Goal: Task Accomplishment & Management: Complete application form

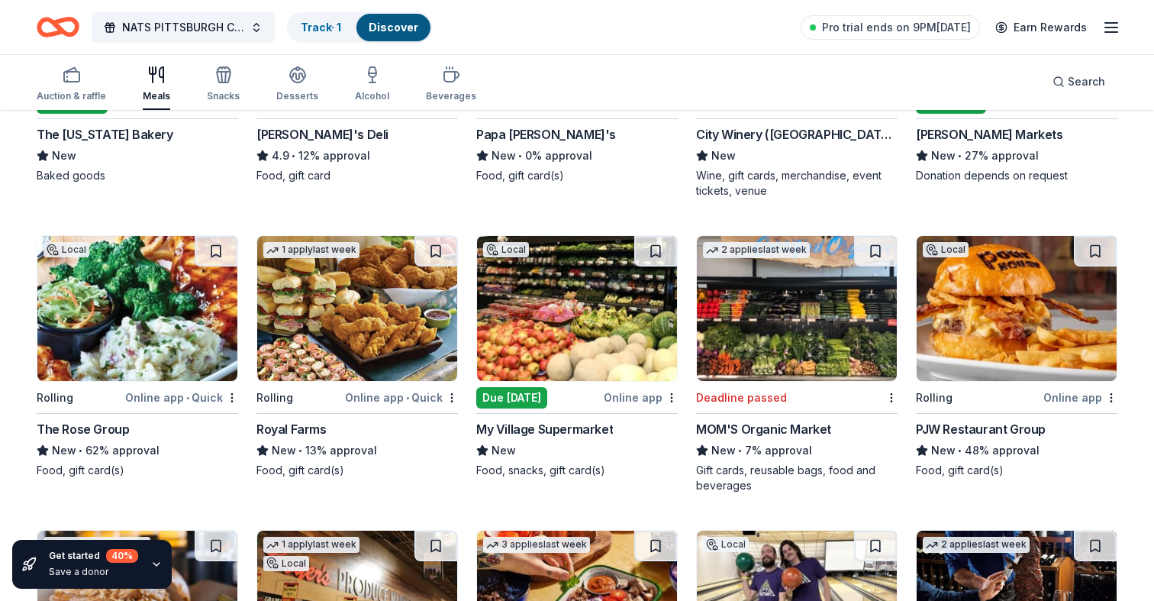
scroll to position [1210, 0]
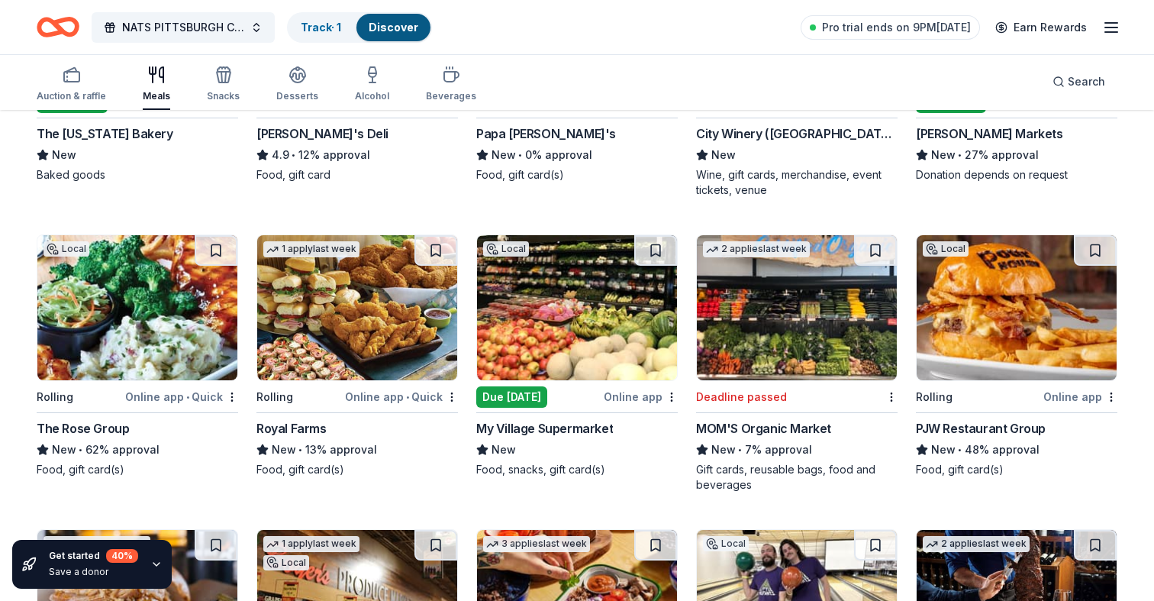
click at [559, 319] on img at bounding box center [577, 307] width 200 height 145
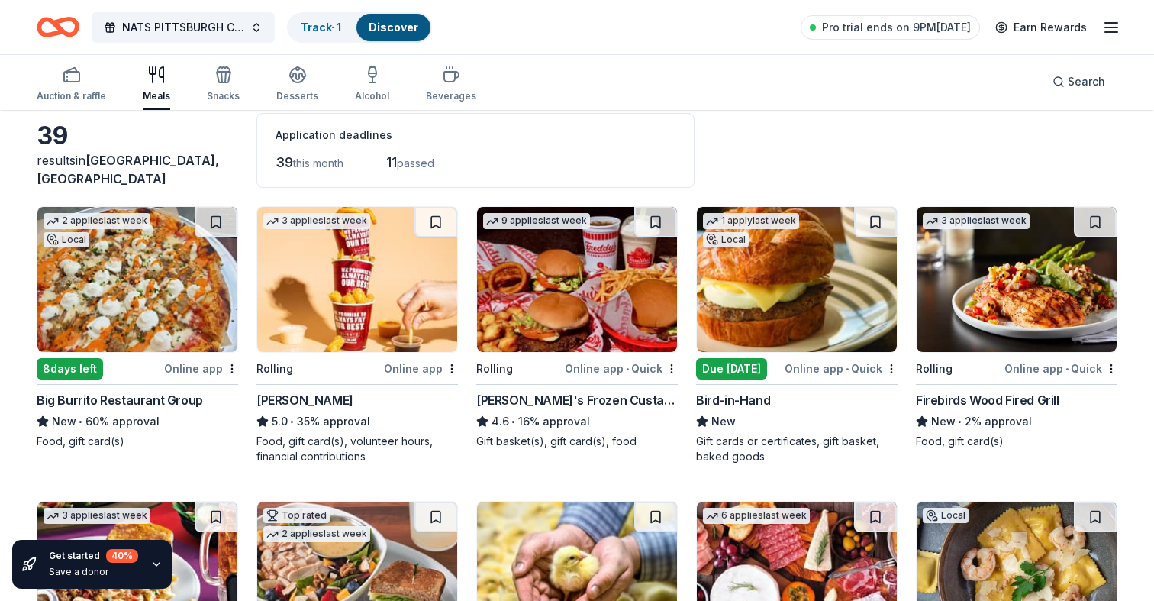
scroll to position [0, 0]
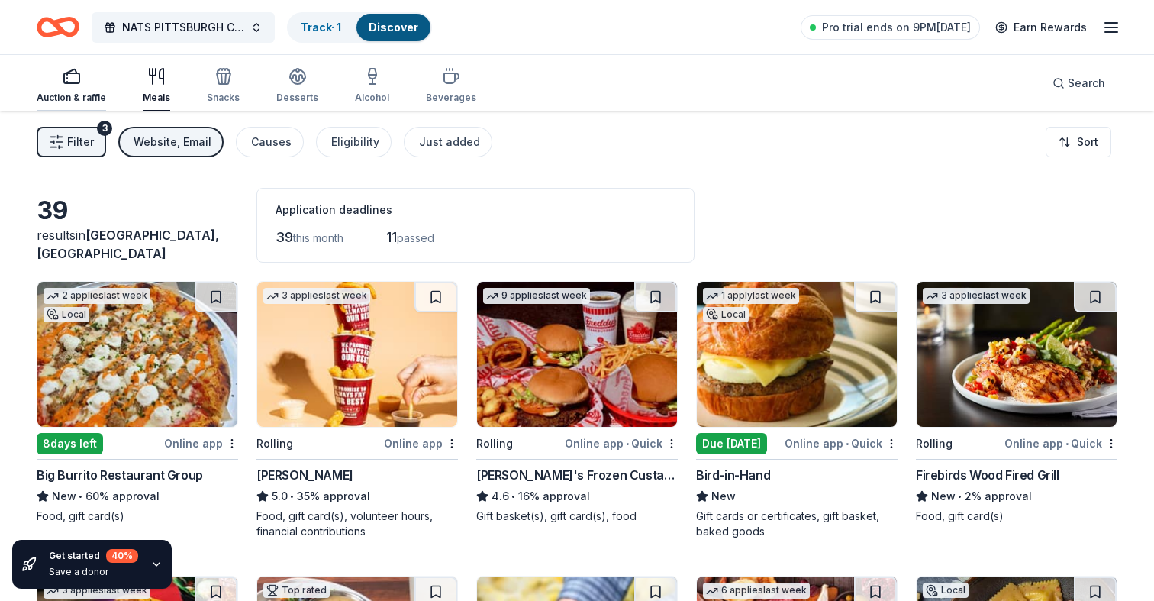
click at [87, 81] on div "button" at bounding box center [71, 76] width 69 height 18
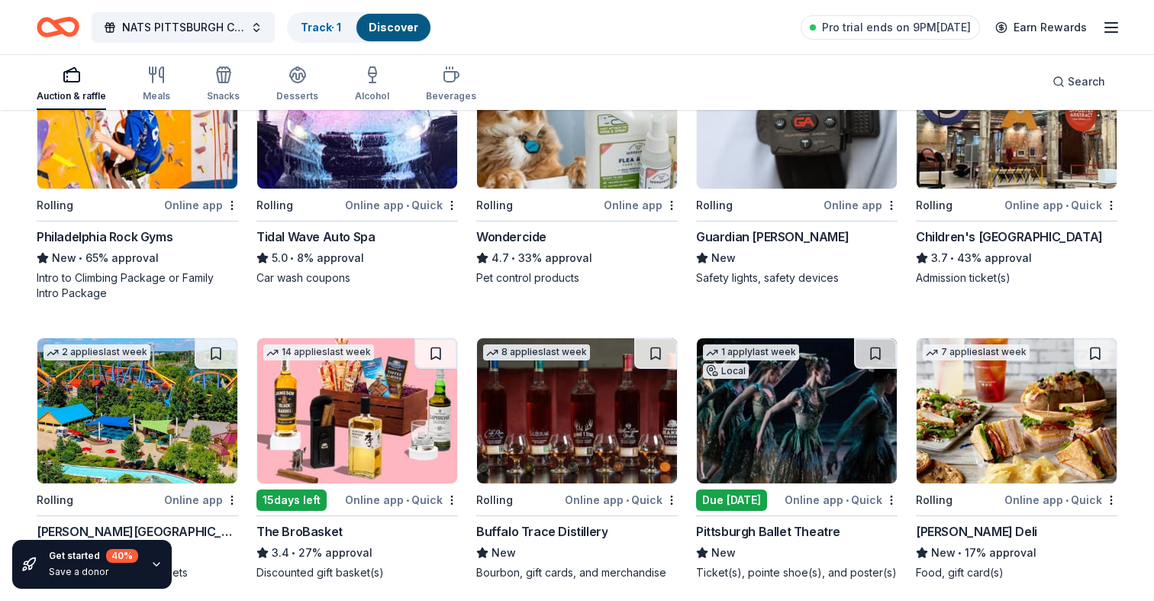
scroll to position [1402, 0]
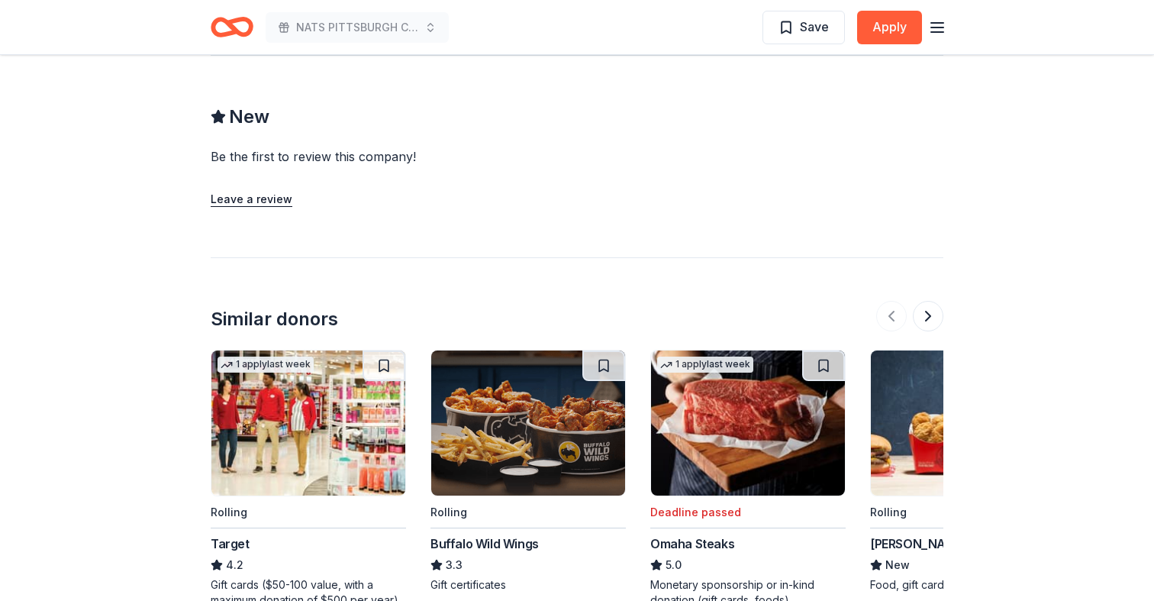
scroll to position [1644, 0]
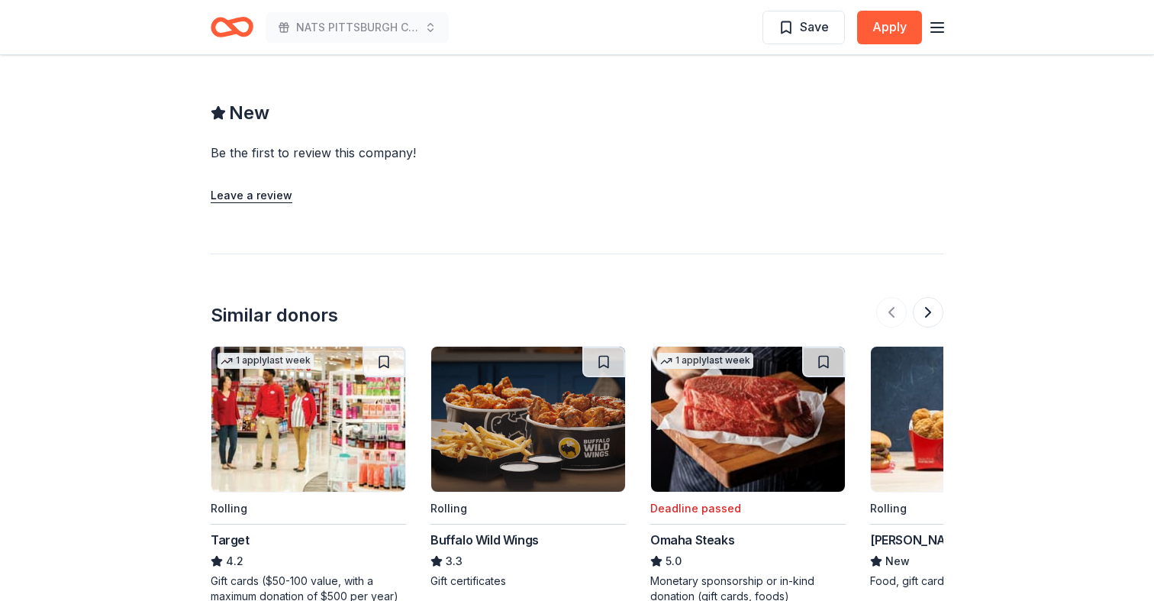
click at [513, 432] on img at bounding box center [528, 419] width 194 height 145
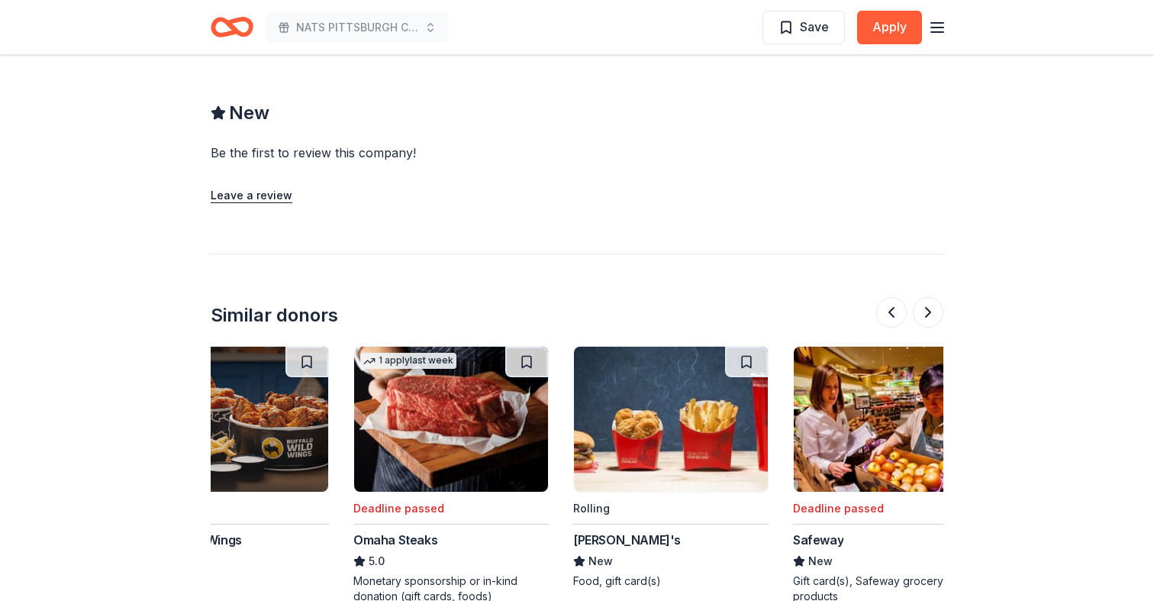
scroll to position [0, 305]
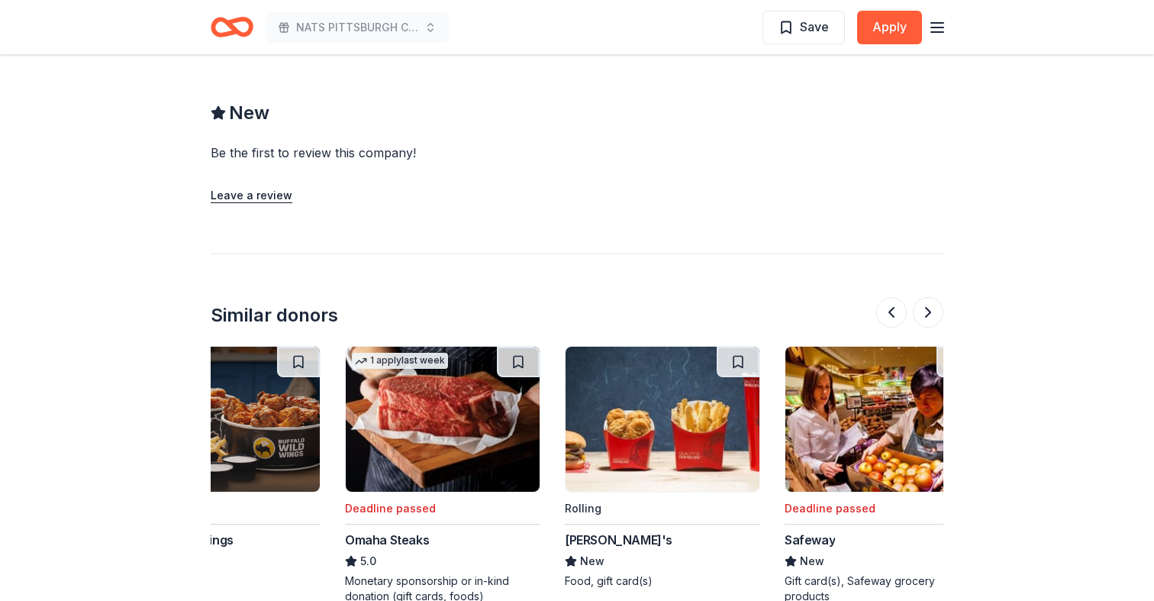
click at [655, 405] on img at bounding box center [663, 419] width 194 height 145
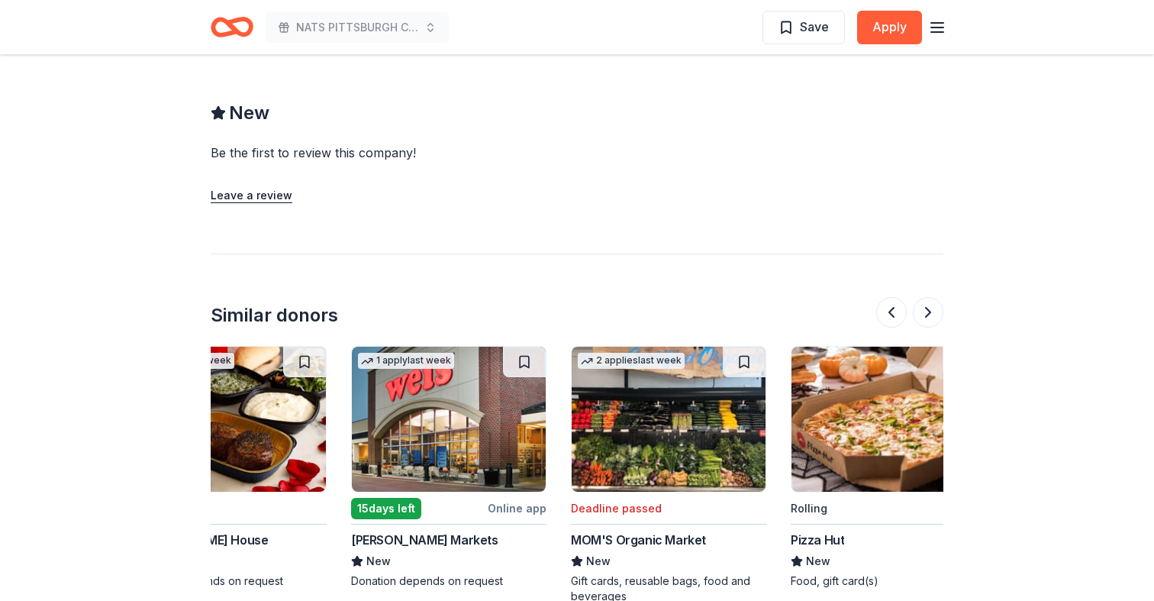
scroll to position [0, 1441]
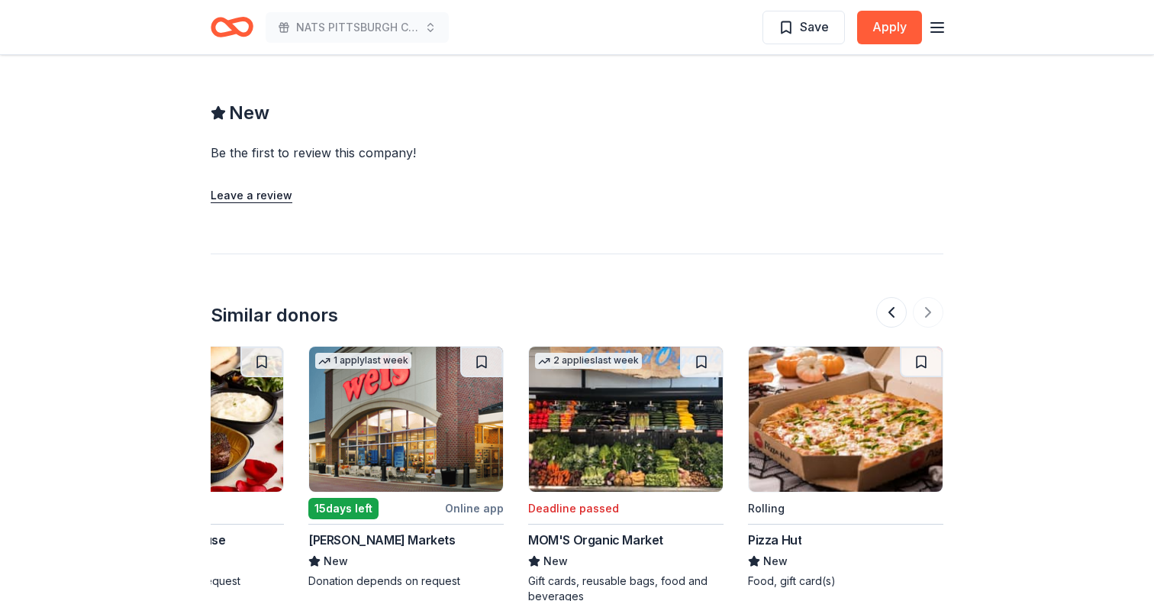
click at [858, 392] on img at bounding box center [846, 419] width 194 height 145
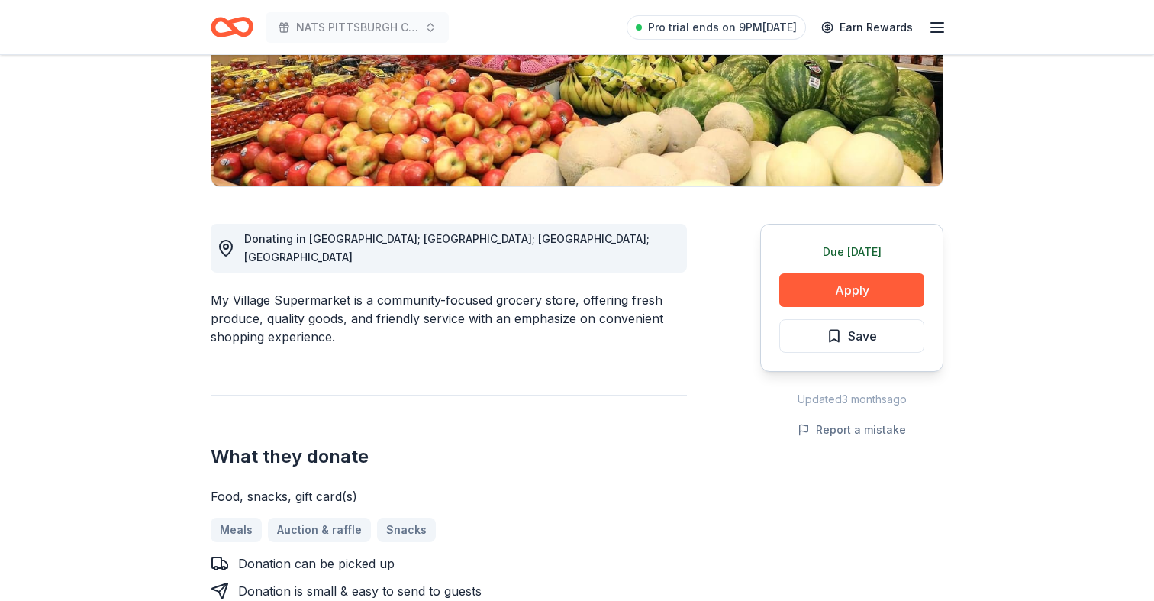
scroll to position [285, 0]
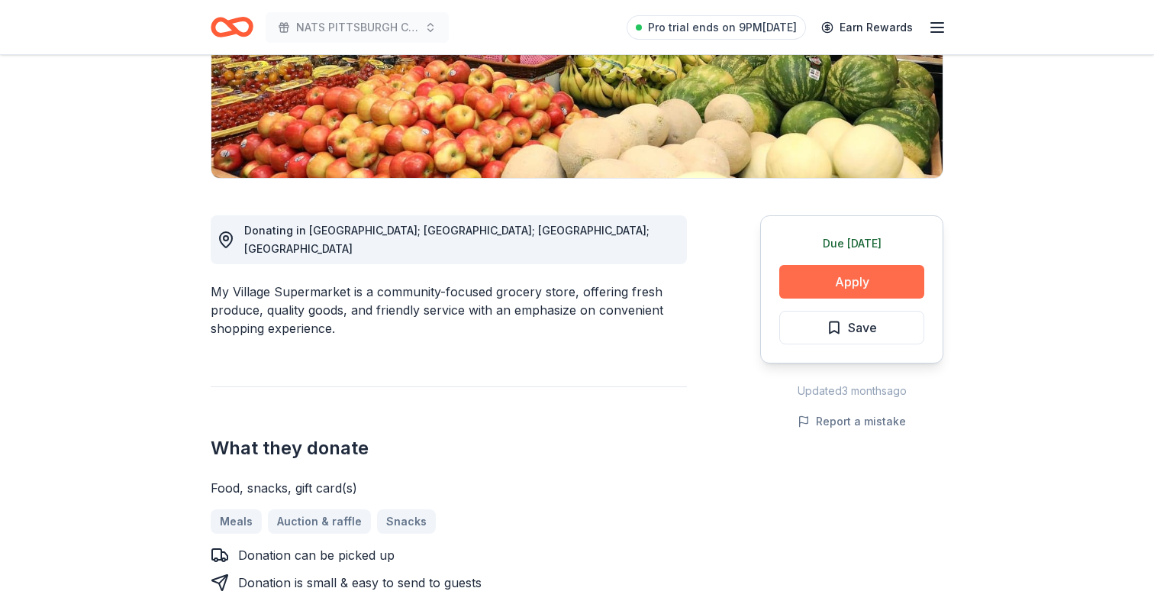
click at [847, 279] on button "Apply" at bounding box center [851, 282] width 145 height 34
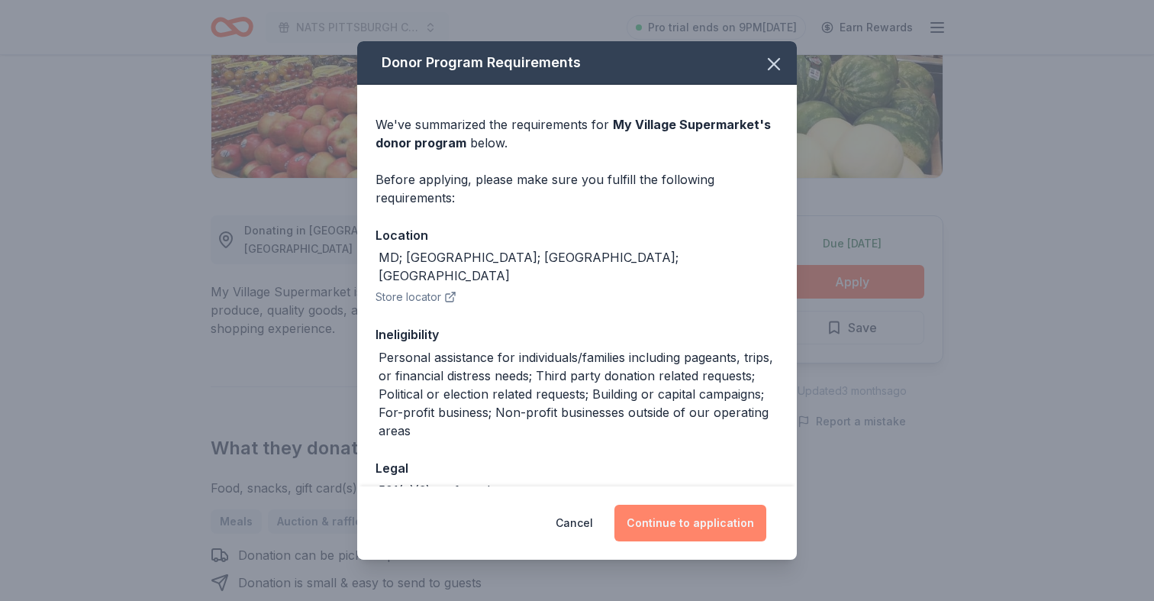
click at [679, 514] on button "Continue to application" at bounding box center [690, 523] width 152 height 37
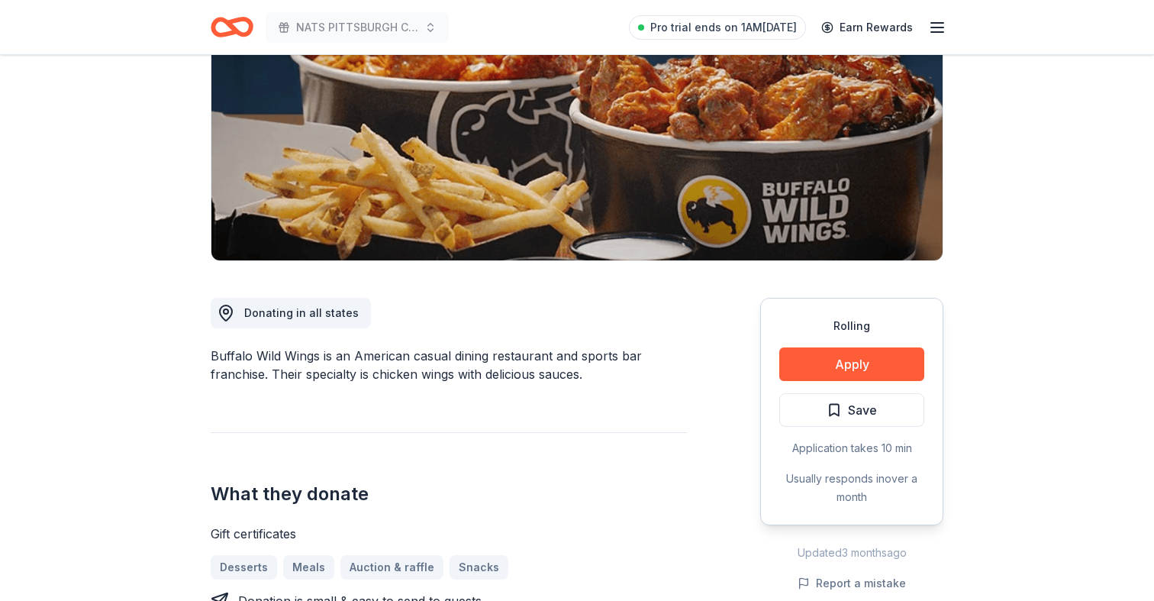
scroll to position [479, 0]
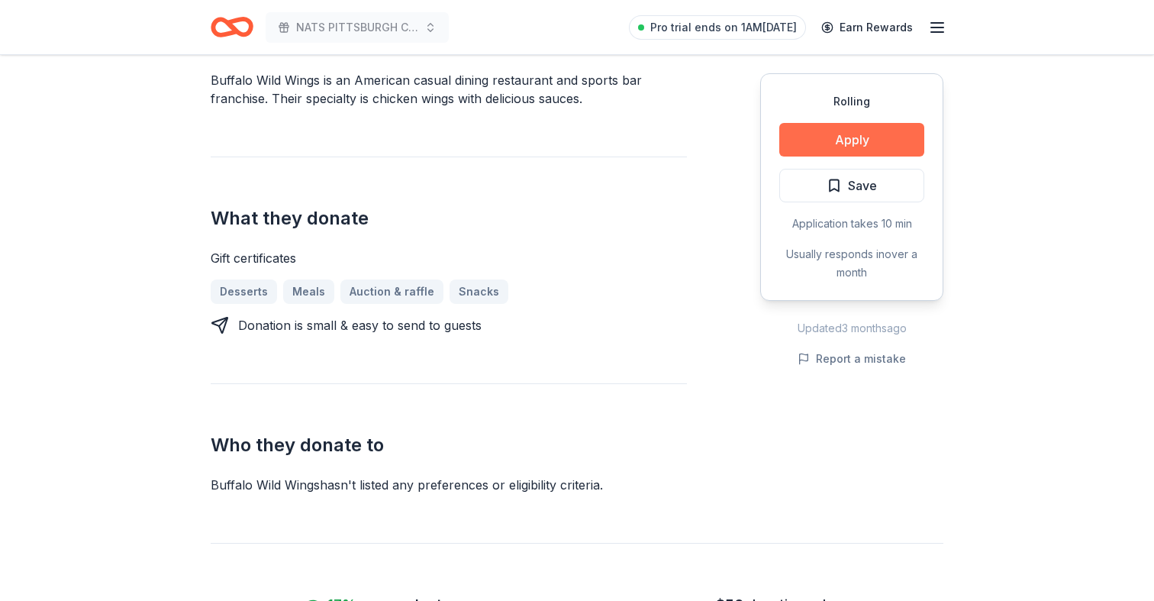
click at [875, 127] on button "Apply" at bounding box center [851, 140] width 145 height 34
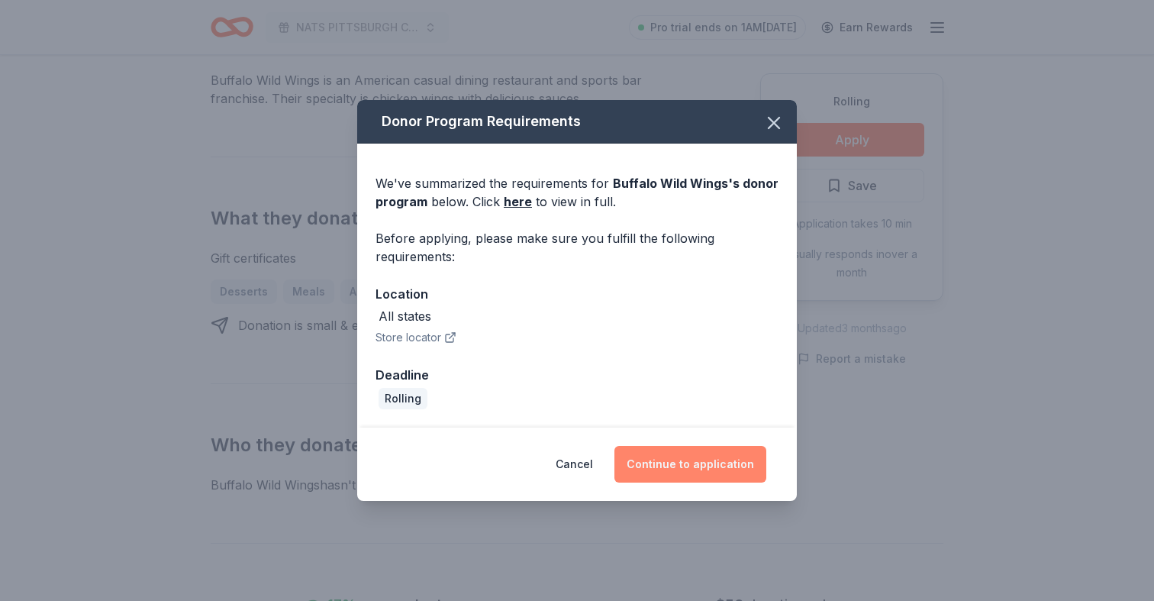
click at [724, 469] on button "Continue to application" at bounding box center [690, 464] width 152 height 37
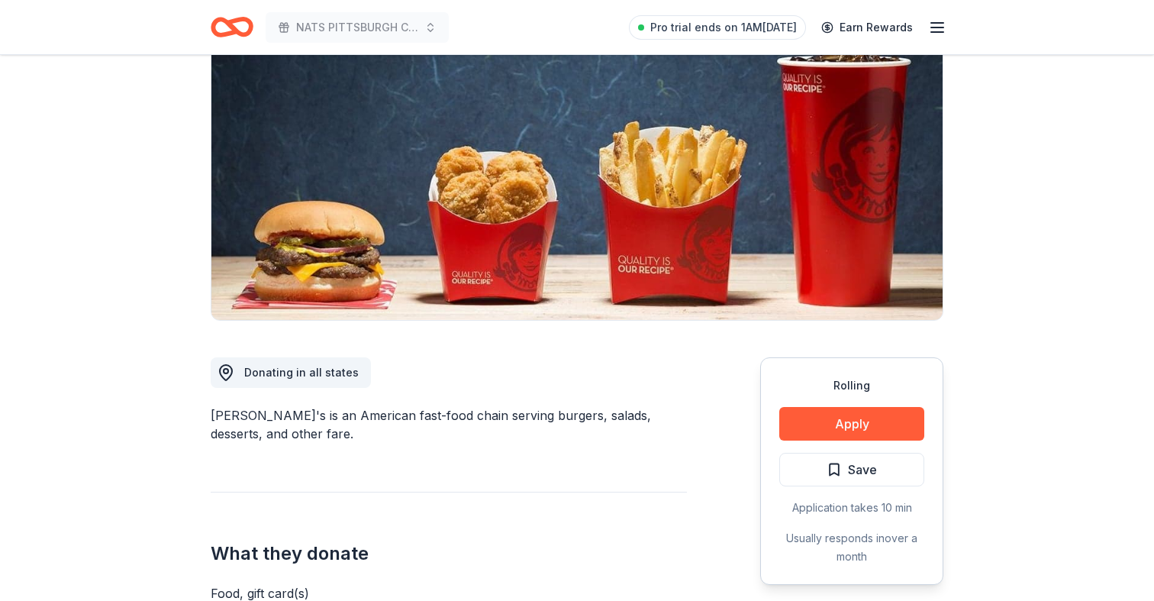
scroll to position [243, 0]
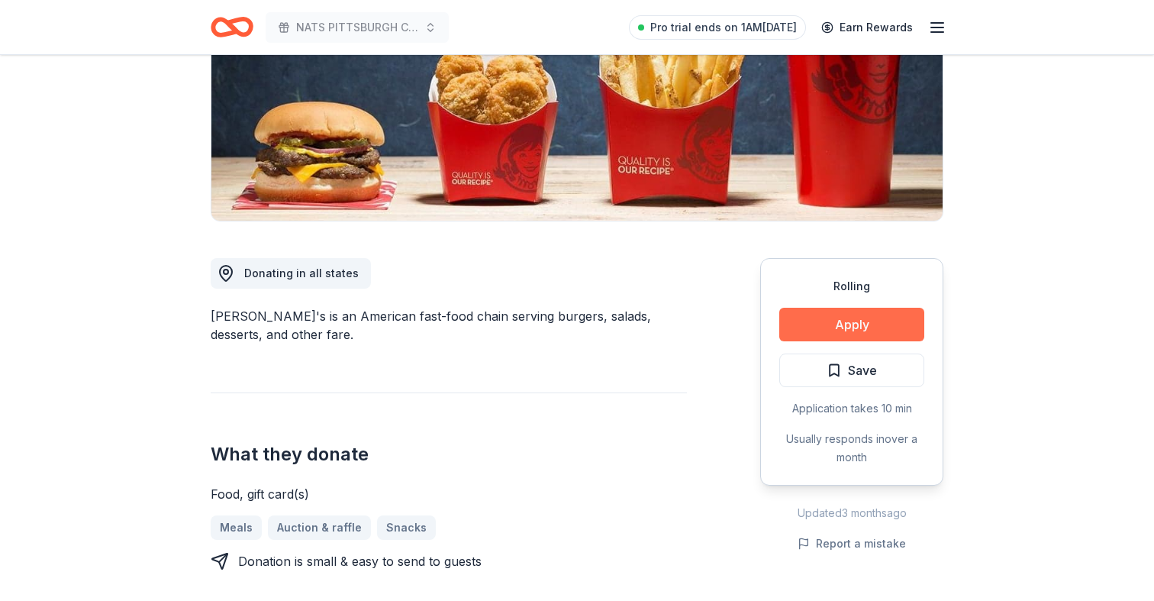
click at [802, 311] on button "Apply" at bounding box center [851, 325] width 145 height 34
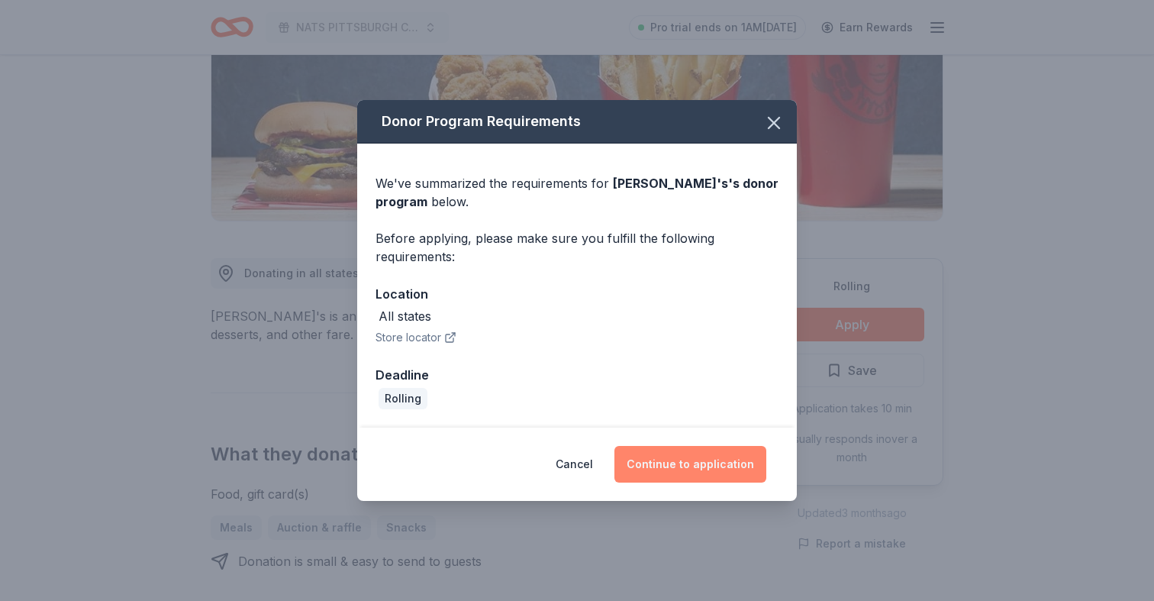
click at [675, 460] on button "Continue to application" at bounding box center [690, 464] width 152 height 37
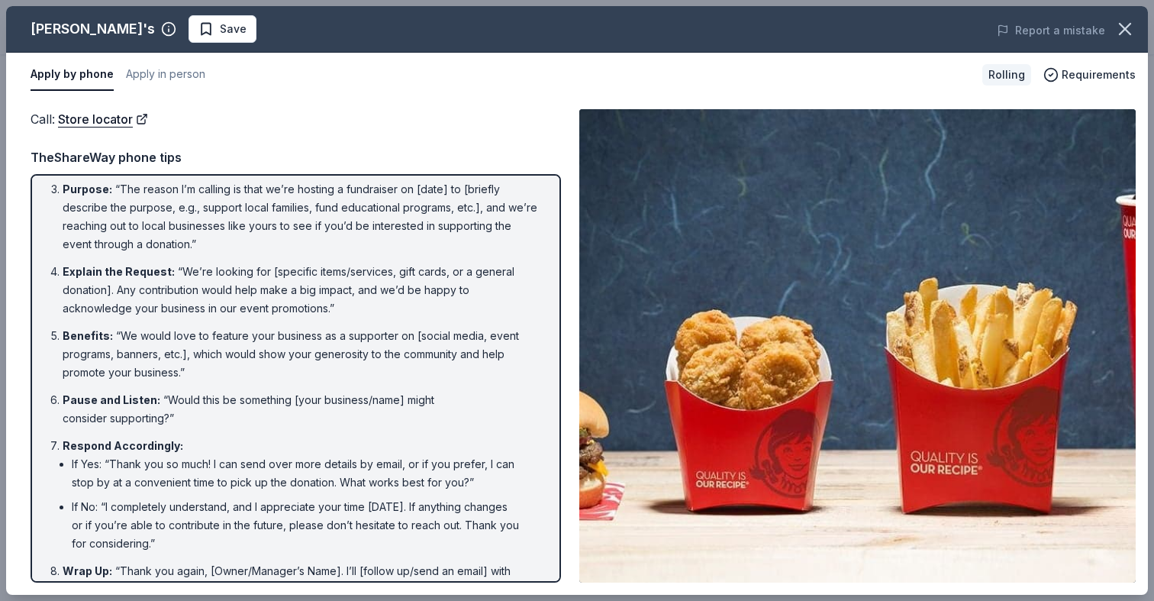
scroll to position [129, 0]
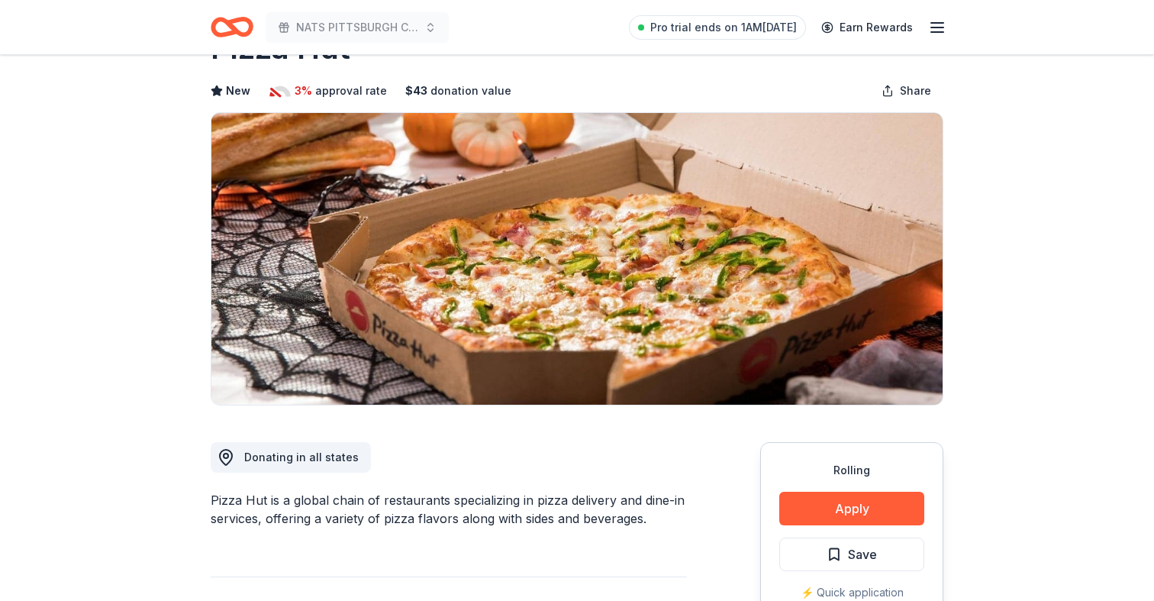
scroll to position [87, 0]
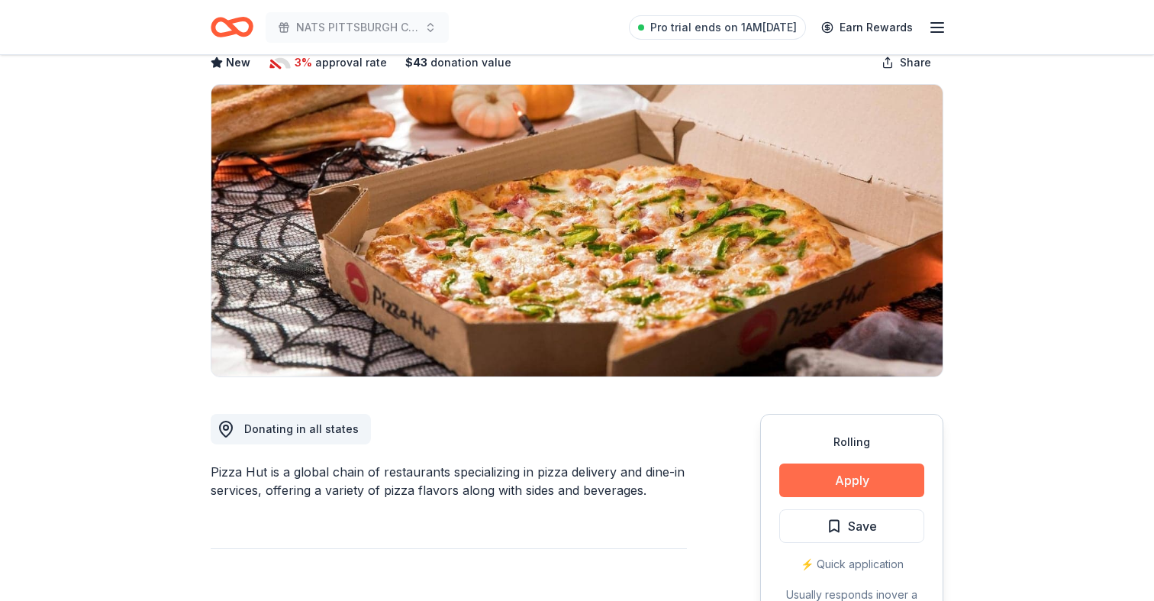
click at [844, 477] on button "Apply" at bounding box center [851, 480] width 145 height 34
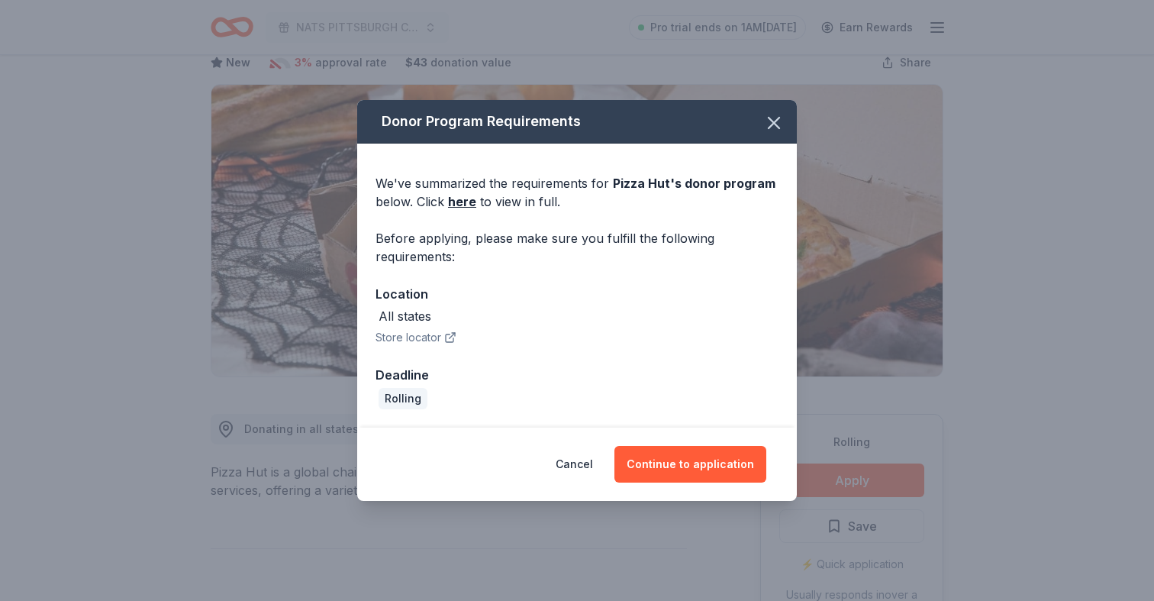
click at [698, 443] on div "Cancel Continue to application" at bounding box center [577, 463] width 440 height 73
click at [701, 459] on button "Continue to application" at bounding box center [690, 464] width 152 height 37
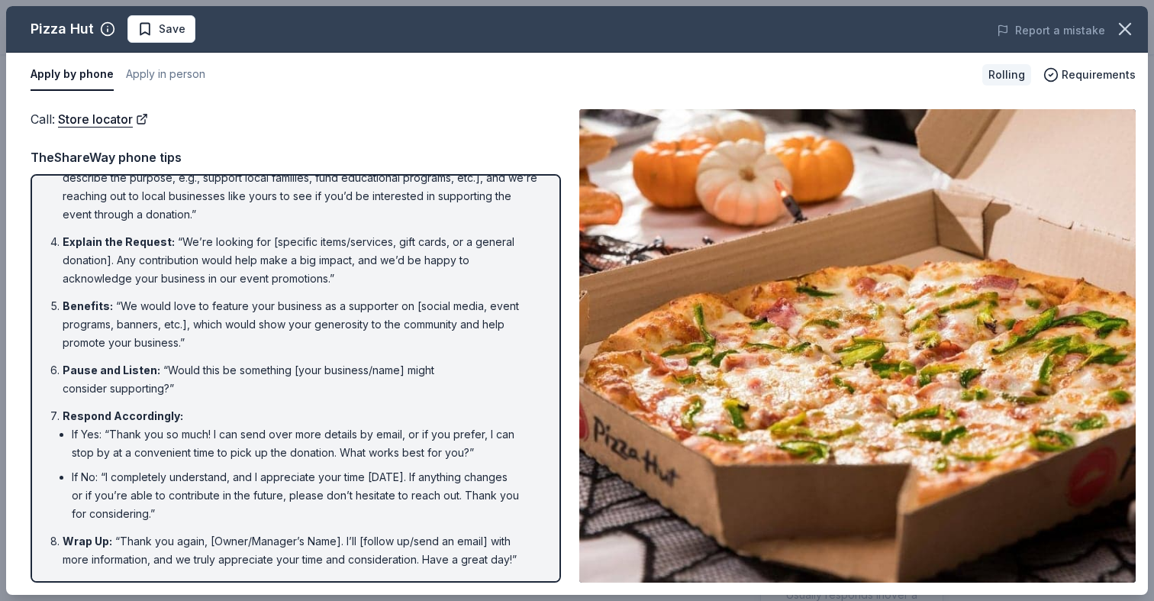
scroll to position [0, 0]
